Goal: Transaction & Acquisition: Purchase product/service

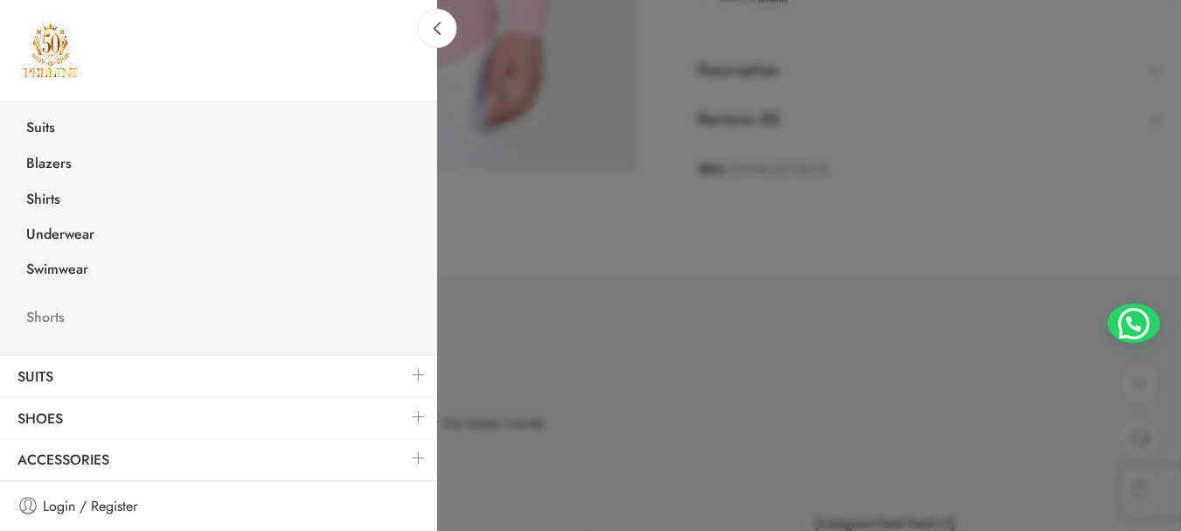
scroll to position [699, 0]
click at [52, 196] on link "Shirts" at bounding box center [223, 202] width 428 height 36
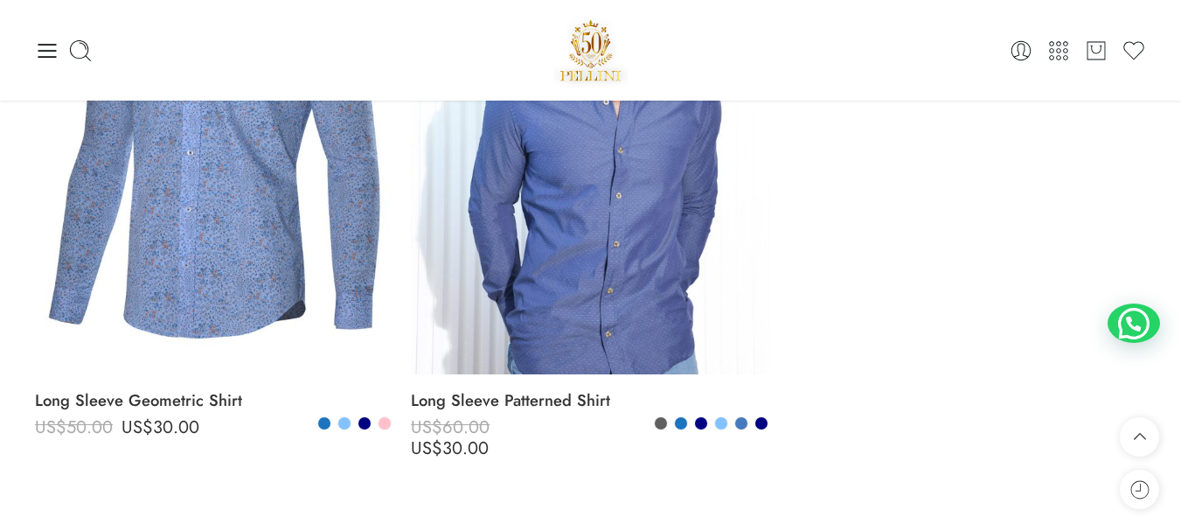
scroll to position [5683, 0]
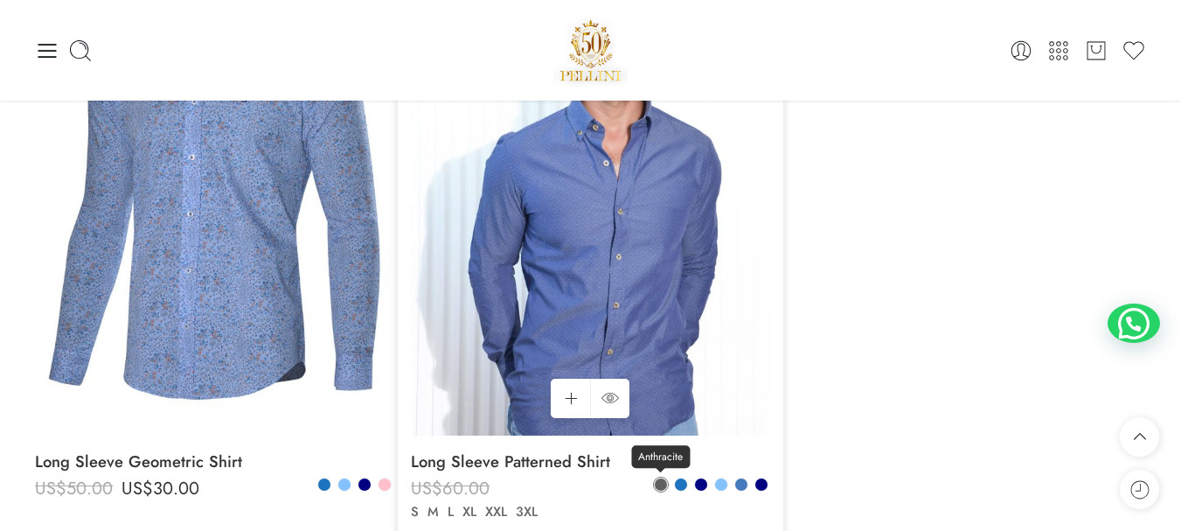
click at [658, 486] on span at bounding box center [661, 484] width 12 height 12
click at [658, 486] on span at bounding box center [661, 484] width 10 height 10
click at [678, 486] on span at bounding box center [681, 484] width 12 height 12
click at [699, 487] on span at bounding box center [701, 484] width 12 height 12
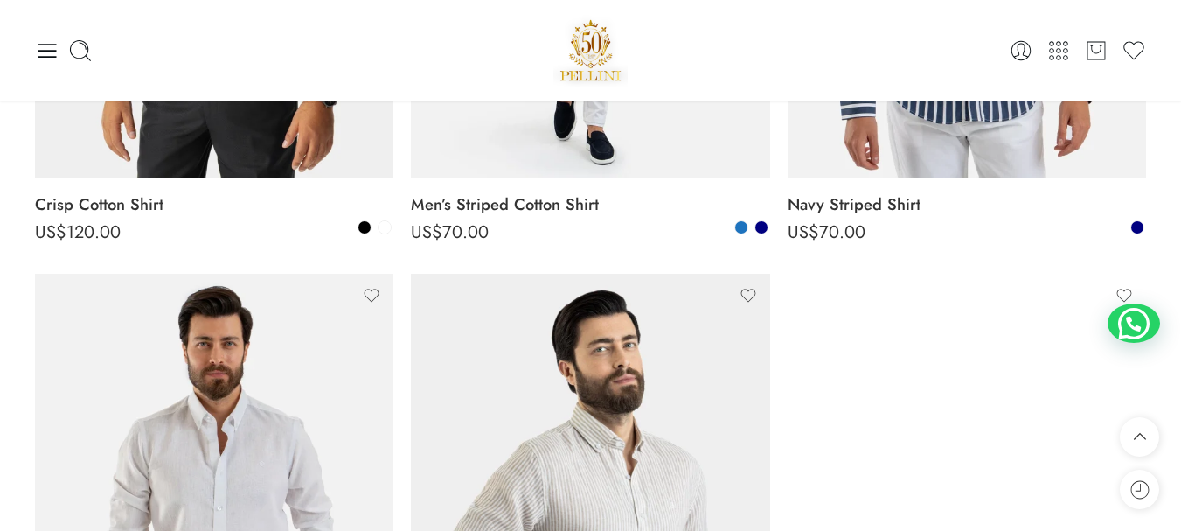
scroll to position [0, 0]
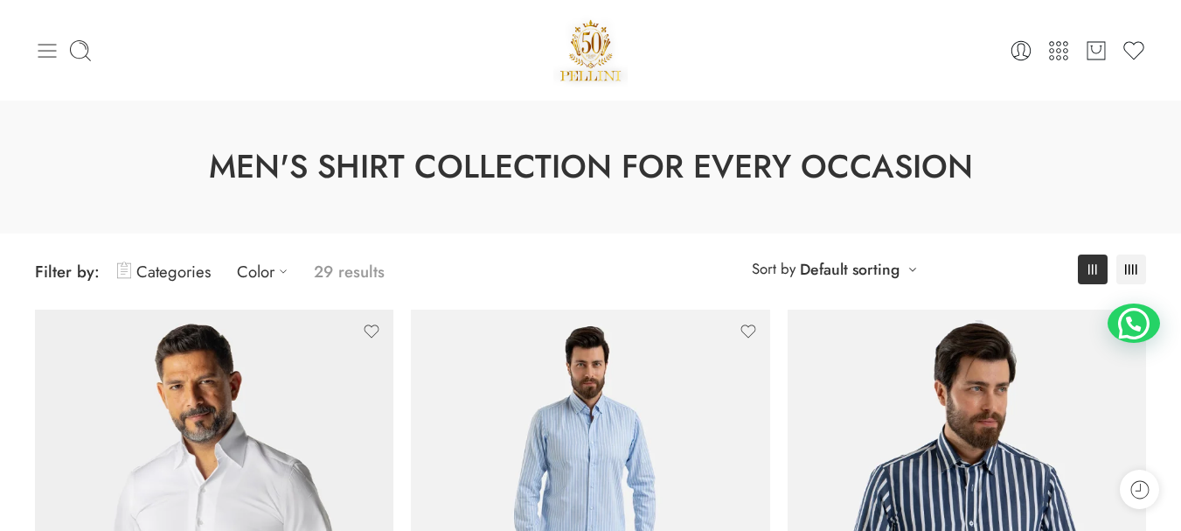
click at [39, 50] on icon at bounding box center [47, 51] width 18 height 14
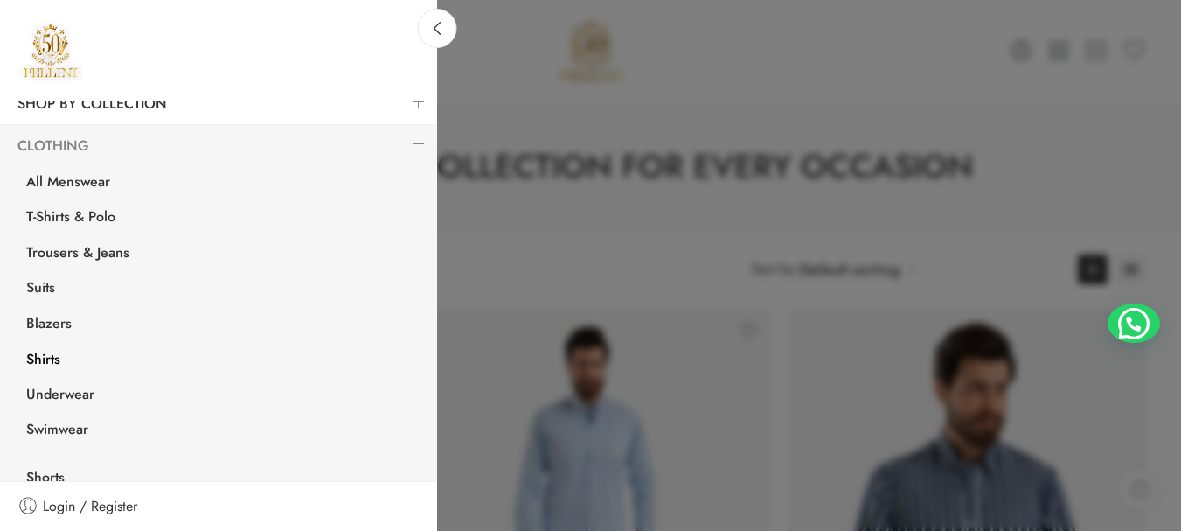
scroll to position [262, 0]
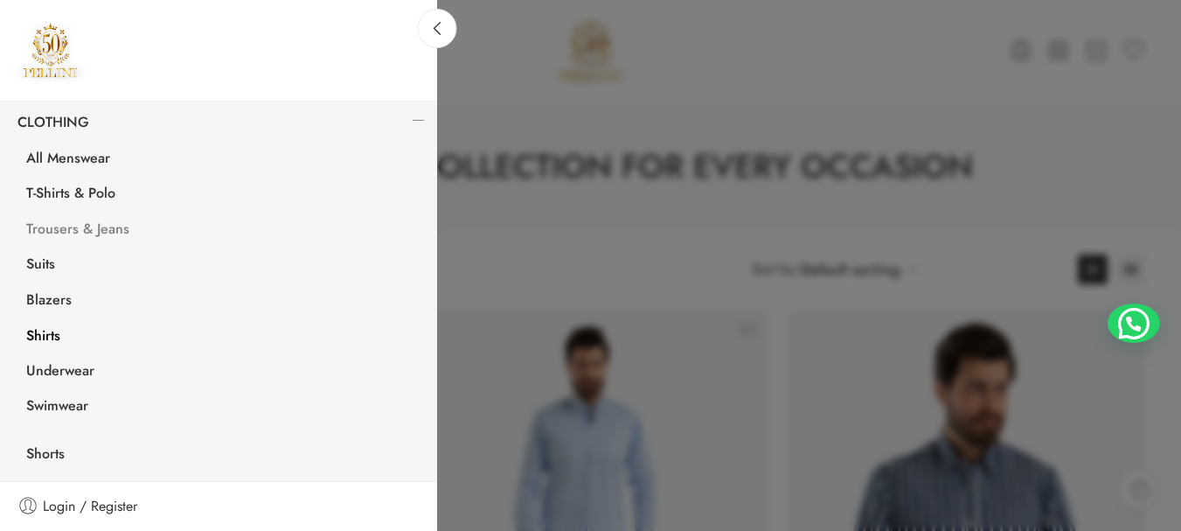
click at [64, 229] on link "Trousers & Jeans" at bounding box center [223, 231] width 428 height 36
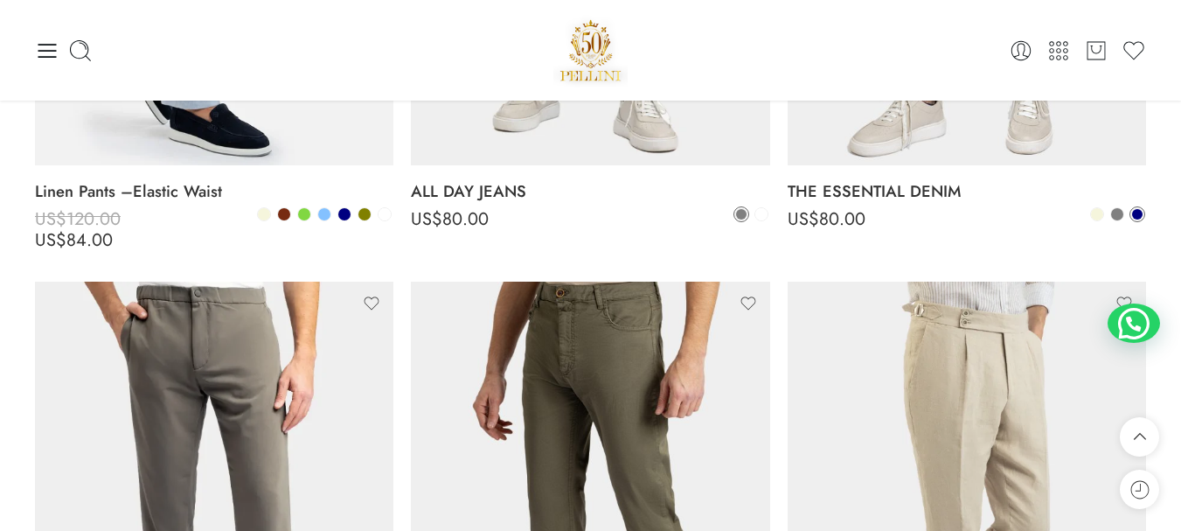
scroll to position [437, 0]
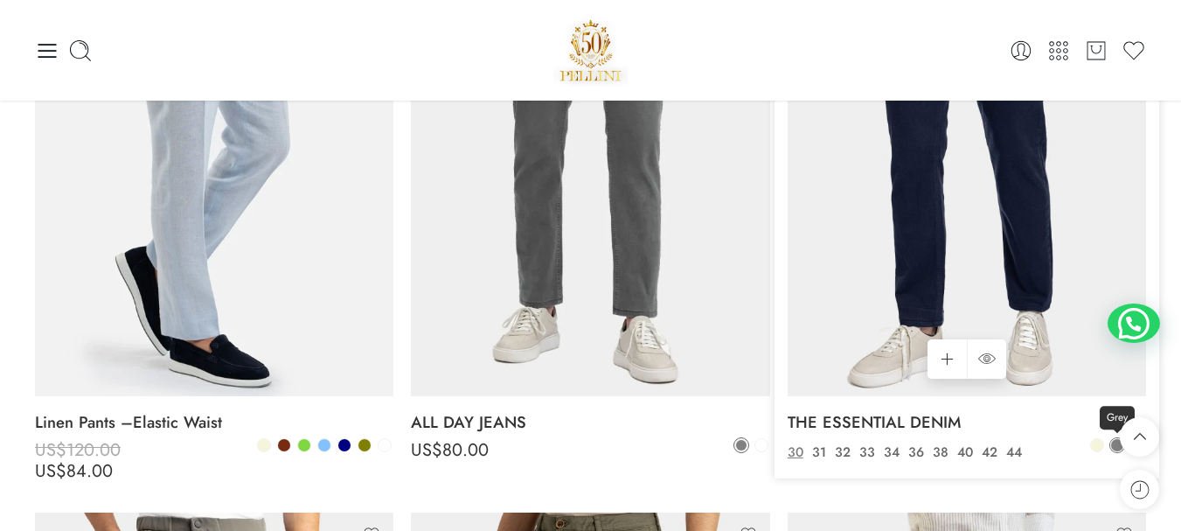
click at [1118, 439] on span at bounding box center [1117, 445] width 12 height 12
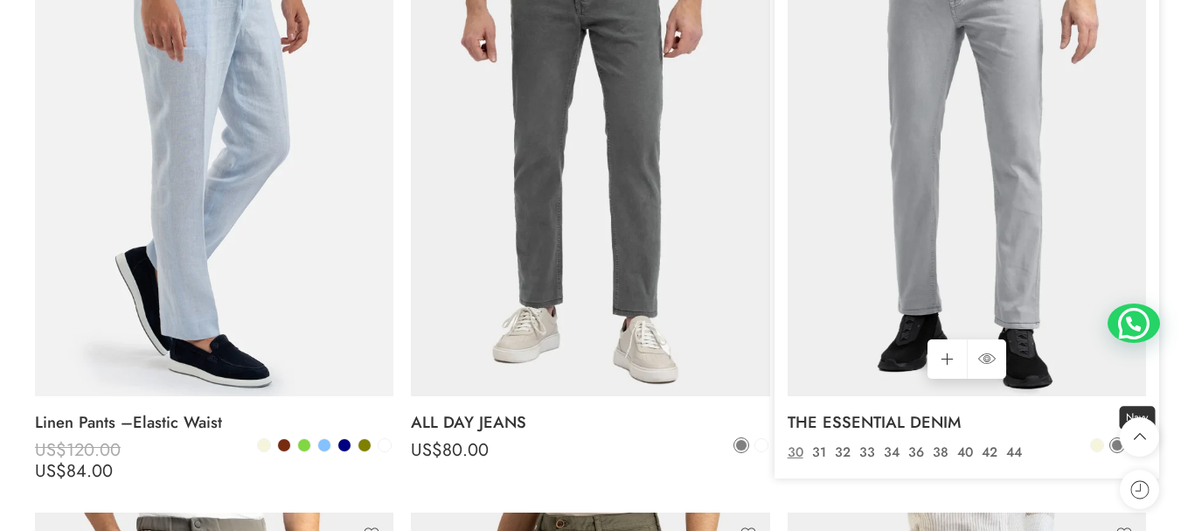
click at [1131, 439] on span at bounding box center [1137, 445] width 12 height 12
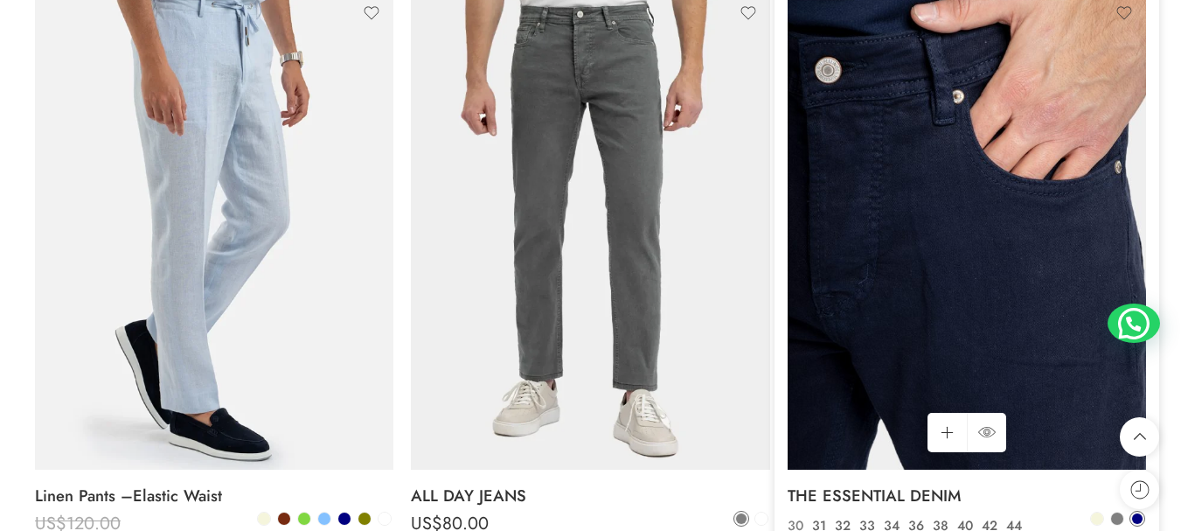
scroll to position [365, 0]
